Goal: Communication & Community: Share content

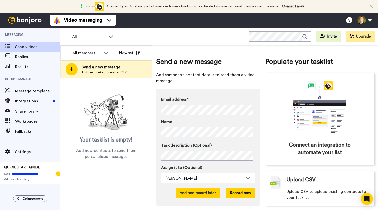
click at [195, 193] on button "Add and record later" at bounding box center [198, 193] width 44 height 10
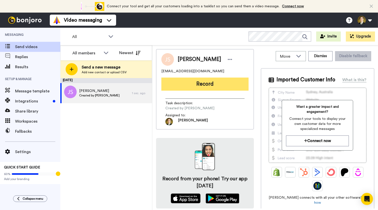
click at [191, 87] on button "Record" at bounding box center [205, 83] width 87 height 13
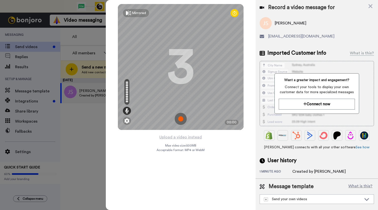
click at [181, 119] on img at bounding box center [181, 119] width 12 height 12
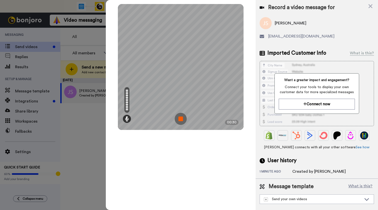
click at [181, 119] on img at bounding box center [181, 119] width 12 height 12
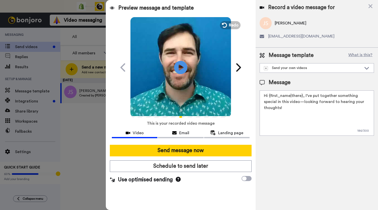
click at [176, 68] on icon at bounding box center [180, 67] width 13 height 13
click at [179, 134] on div "Email" at bounding box center [181, 133] width 46 height 6
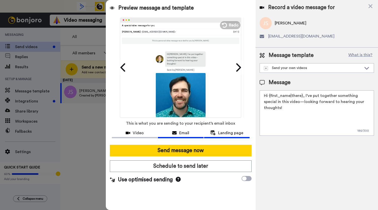
click at [222, 133] on span "Landing page" at bounding box center [230, 133] width 25 height 6
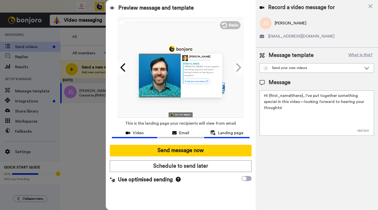
click at [135, 134] on span "Video" at bounding box center [138, 133] width 11 height 6
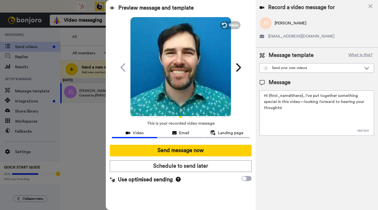
click at [186, 83] on video at bounding box center [181, 66] width 101 height 101
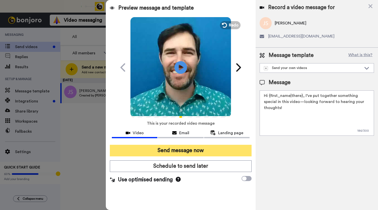
click at [177, 149] on button "Send message now" at bounding box center [181, 151] width 142 height 12
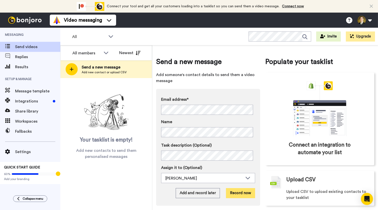
click at [236, 193] on button "Record now" at bounding box center [240, 193] width 29 height 10
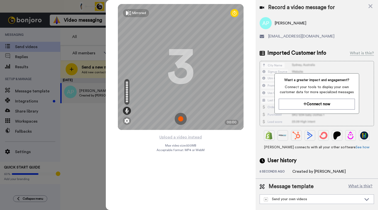
click at [181, 119] on img at bounding box center [181, 119] width 12 height 12
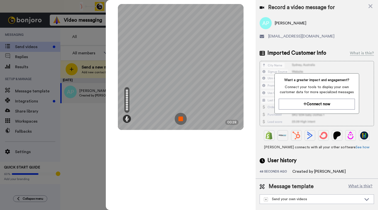
click at [181, 119] on img at bounding box center [181, 119] width 12 height 12
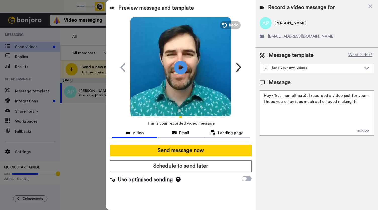
click at [182, 69] on icon at bounding box center [180, 67] width 13 height 13
click at [181, 129] on button "Email" at bounding box center [181, 133] width 46 height 9
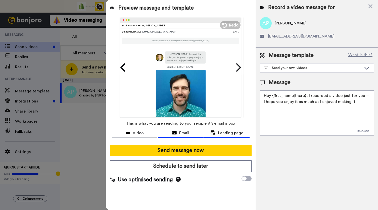
click at [236, 136] on button "Landing page" at bounding box center [227, 133] width 46 height 9
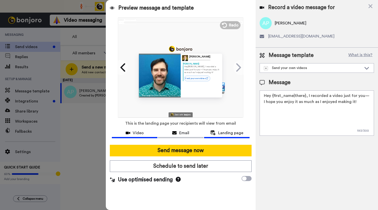
click at [139, 132] on span "Video" at bounding box center [138, 133] width 11 height 6
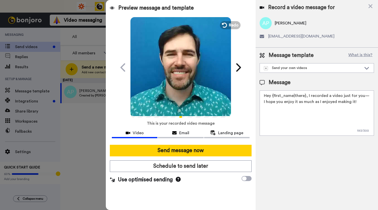
click at [182, 79] on video at bounding box center [181, 66] width 101 height 101
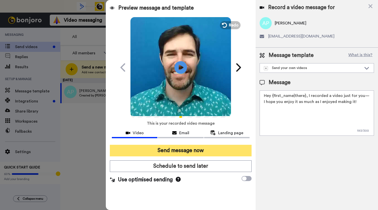
click at [180, 151] on button "Send message now" at bounding box center [181, 151] width 142 height 12
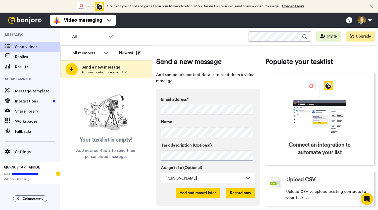
click at [194, 192] on button "Add and record later" at bounding box center [198, 193] width 44 height 10
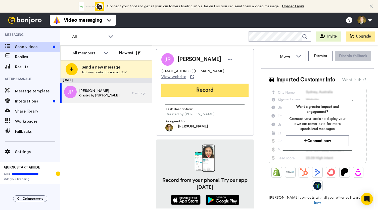
click at [182, 86] on button "Record" at bounding box center [205, 90] width 87 height 13
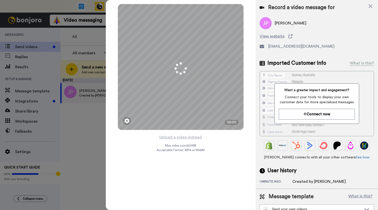
click at [372, 4] on icon at bounding box center [371, 6] width 4 height 4
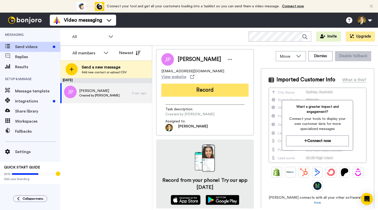
click at [202, 86] on button "Record" at bounding box center [205, 90] width 87 height 13
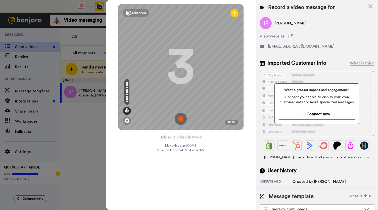
click at [181, 119] on img at bounding box center [181, 119] width 12 height 12
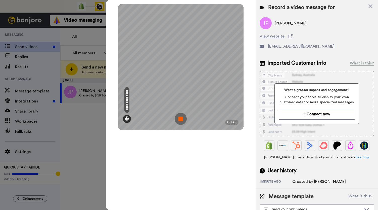
click at [181, 119] on img at bounding box center [181, 119] width 12 height 12
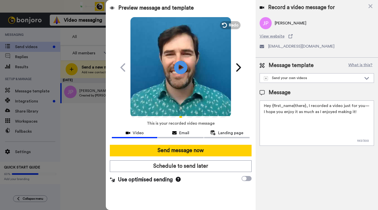
click at [179, 68] on icon "Play/Pause" at bounding box center [180, 67] width 13 height 24
click at [177, 132] on div "Email" at bounding box center [181, 133] width 46 height 6
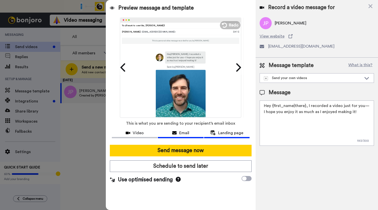
click at [221, 133] on span "Landing page" at bounding box center [230, 133] width 25 height 6
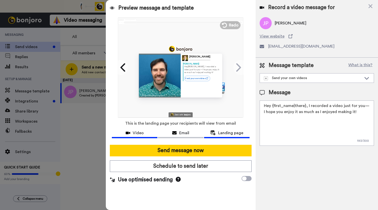
click at [143, 130] on span "Video" at bounding box center [138, 133] width 11 height 6
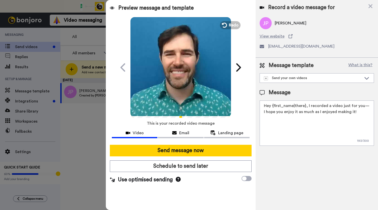
click at [176, 75] on icon "Play/Pause" at bounding box center [180, 67] width 13 height 24
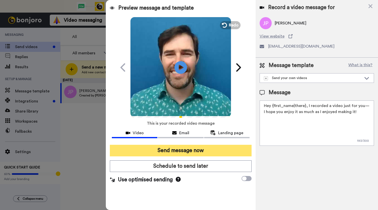
click at [164, 149] on button "Send message now" at bounding box center [181, 151] width 142 height 12
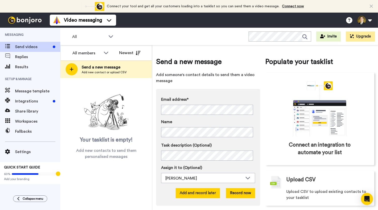
click at [197, 196] on button "Add and record later" at bounding box center [198, 193] width 44 height 10
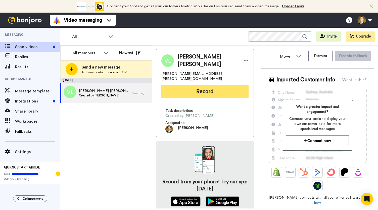
click at [194, 86] on button "Record" at bounding box center [205, 91] width 87 height 13
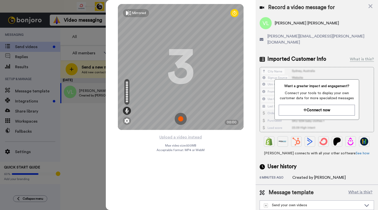
click at [184, 120] on img at bounding box center [181, 119] width 12 height 12
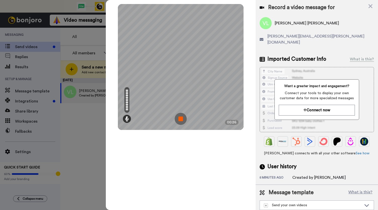
click at [180, 120] on img at bounding box center [181, 119] width 12 height 12
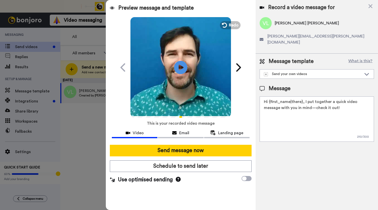
click at [178, 66] on icon at bounding box center [180, 67] width 13 height 13
click at [185, 132] on span "Email" at bounding box center [184, 133] width 10 height 6
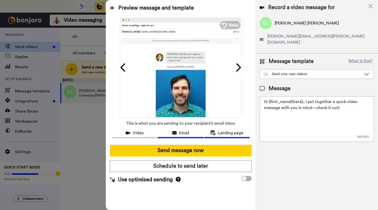
click at [222, 131] on span "Landing page" at bounding box center [230, 133] width 25 height 6
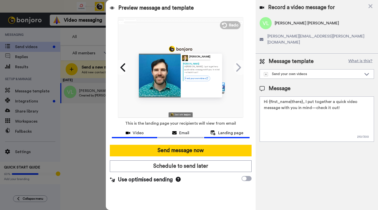
click at [141, 134] on span "Video" at bounding box center [138, 133] width 11 height 6
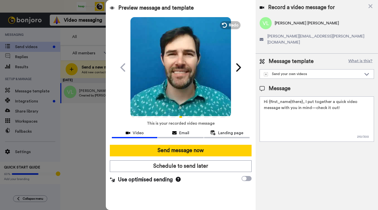
click at [178, 90] on video at bounding box center [181, 66] width 101 height 101
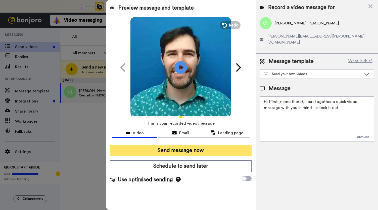
click at [178, 149] on button "Send message now" at bounding box center [181, 151] width 142 height 12
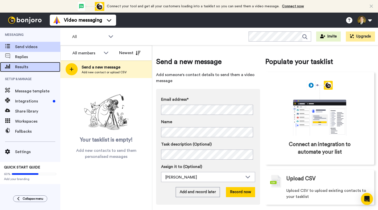
click at [21, 66] on span "Results" at bounding box center [37, 67] width 45 height 6
